Goal: Transaction & Acquisition: Purchase product/service

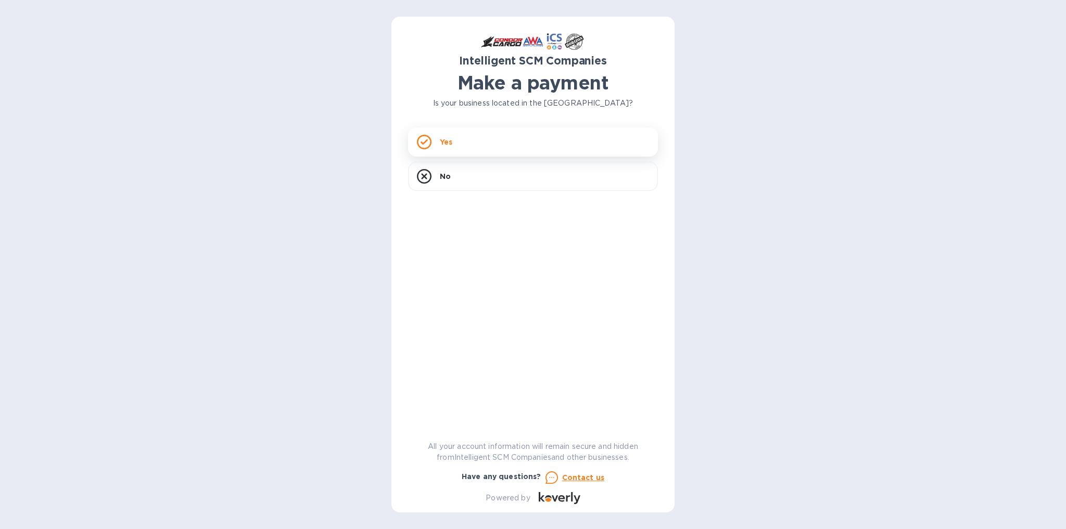
click at [480, 139] on div "Yes" at bounding box center [533, 141] width 250 height 29
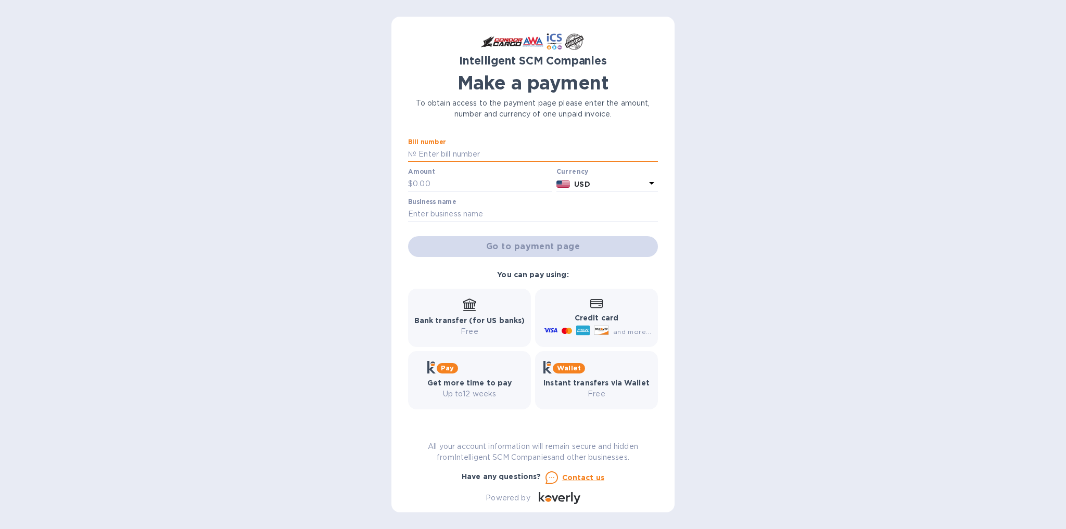
click at [445, 155] on input "text" at bounding box center [536, 155] width 241 height 16
click at [478, 153] on input "text" at bounding box center [536, 155] width 241 height 16
paste input "S00510672"
type input "S00510672"
click at [431, 181] on input "text" at bounding box center [482, 184] width 139 height 16
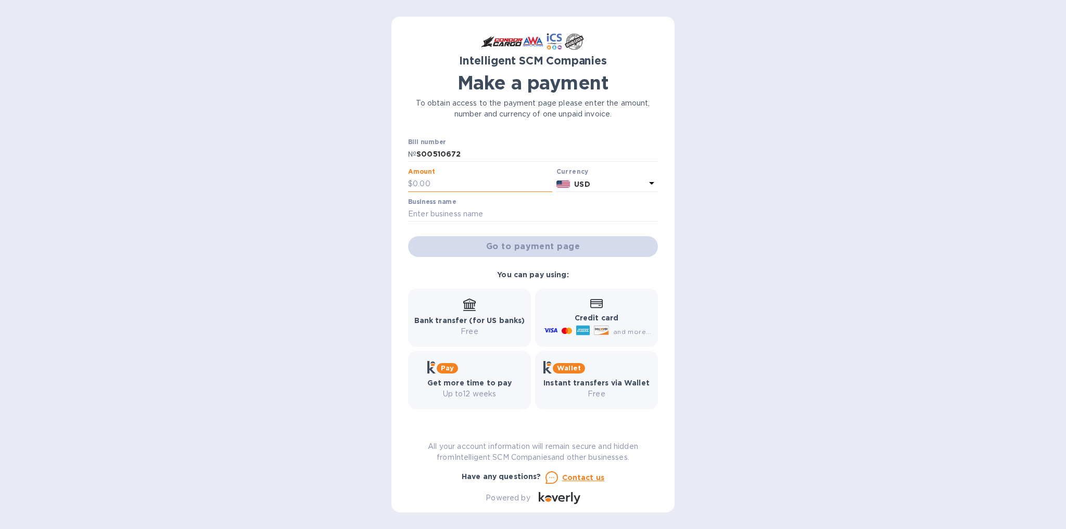
paste input "780.00"
type input "780.00"
click at [500, 210] on input "text" at bounding box center [533, 215] width 250 height 16
paste input "BETHAM TECHNOLOGY"
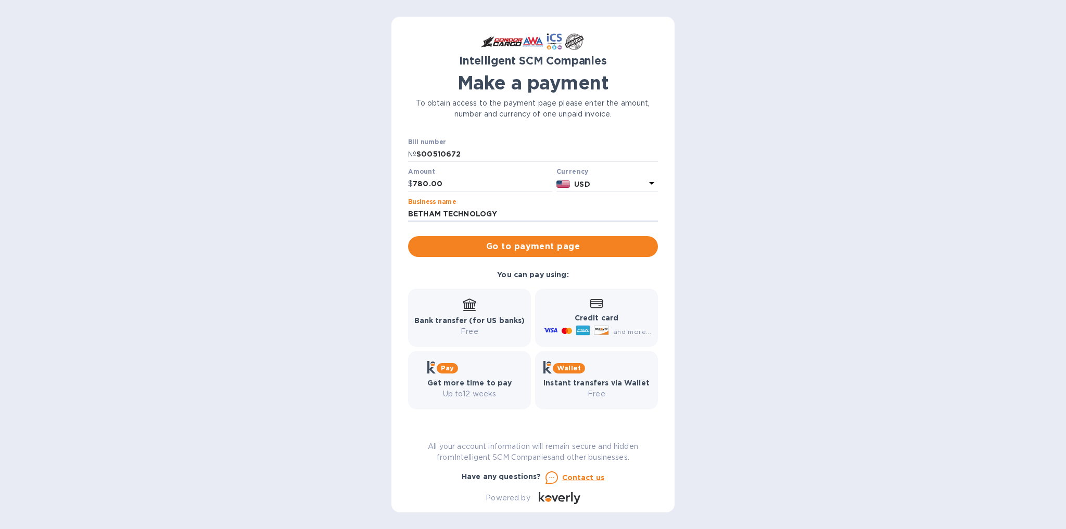
type input "BETHAM TECHNOLOGY"
click at [734, 257] on div "Intelligent SCM Companies Make a payment To obtain access to the payment page p…" at bounding box center [533, 264] width 1066 height 529
click at [550, 214] on input "BETHAM TECHNOLOGY" at bounding box center [533, 215] width 250 height 16
click at [269, 195] on div "Intelligent SCM Companies Make a payment To obtain access to the payment page p…" at bounding box center [533, 264] width 1066 height 529
click at [544, 243] on span "Go to payment page" at bounding box center [532, 246] width 233 height 12
